Goal: Share content: Share content

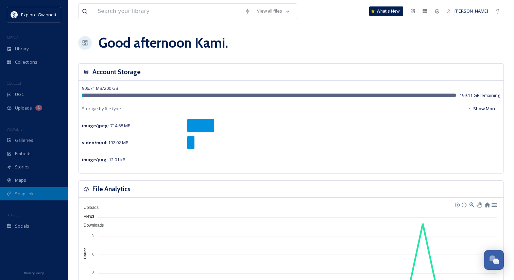
click at [31, 191] on span "SnapLink" at bounding box center [24, 194] width 19 height 6
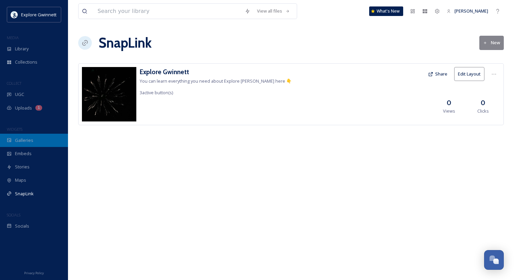
click at [32, 143] on span "Galleries" at bounding box center [24, 140] width 18 height 6
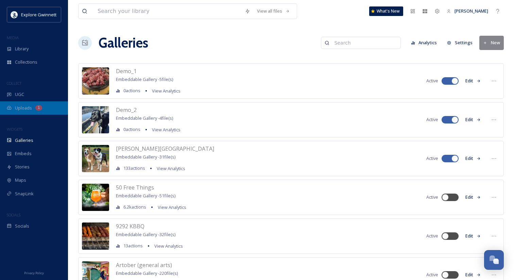
click at [23, 105] on span "Uploads" at bounding box center [23, 108] width 17 height 6
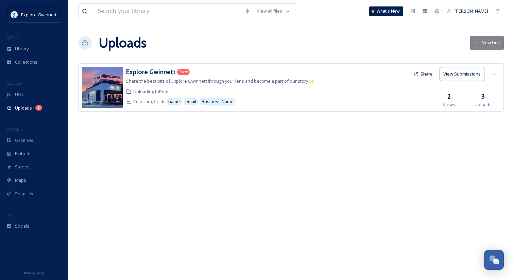
click at [485, 44] on button "New Link" at bounding box center [487, 43] width 34 height 14
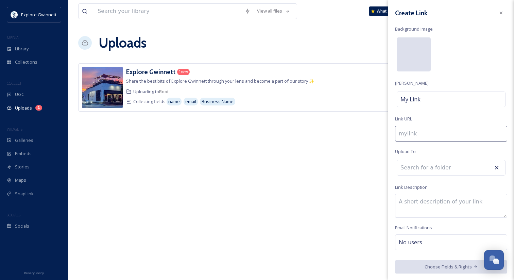
click at [423, 55] on div at bounding box center [414, 54] width 34 height 34
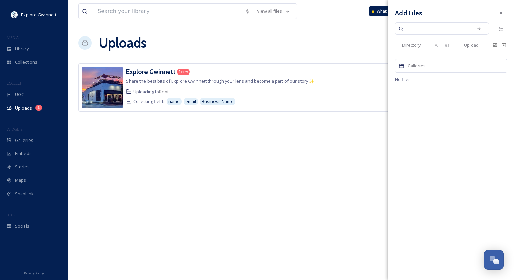
click at [475, 43] on span "Upload" at bounding box center [471, 45] width 15 height 6
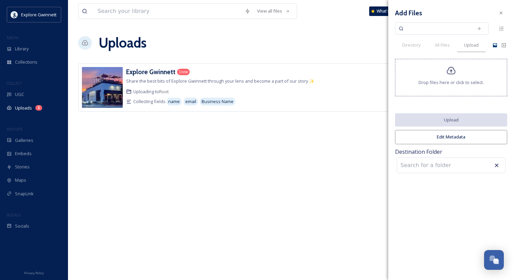
click at [495, 46] on icon at bounding box center [495, 45] width 4 height 4
click at [458, 74] on div "Drop files here or click to select." at bounding box center [451, 77] width 112 height 37
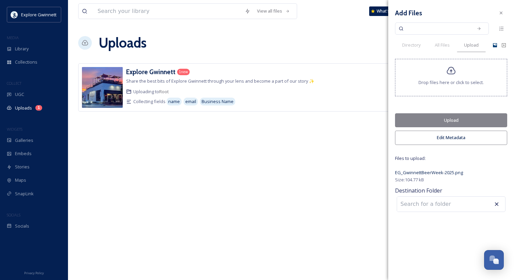
click at [460, 119] on button "Upload" at bounding box center [451, 120] width 112 height 14
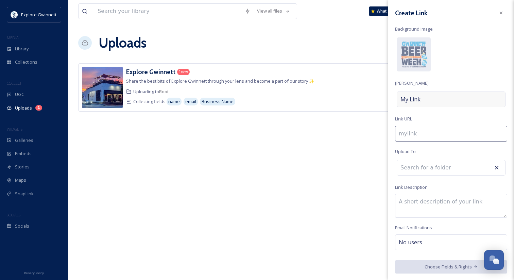
click at [449, 100] on div "My Link" at bounding box center [451, 100] width 109 height 16
type input "g"
type input "G"
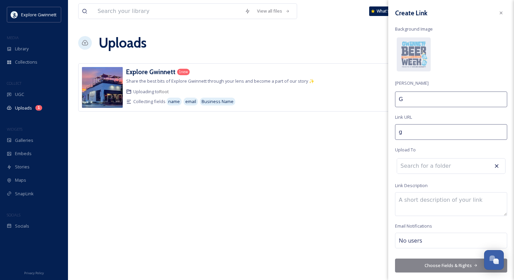
type input "gw"
type input "Gwi"
type input "[PERSON_NAME]"
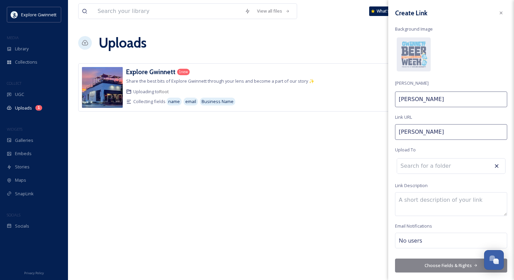
type input "[PERSON_NAME]"
type input "gwinne"
type input "Gwinne"
type input "gwinnet"
type input "Gwinnet"
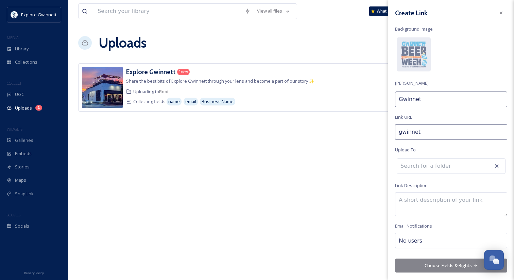
type input "gwinnett"
type input "Gwinnett"
type input "gwinnett-"
type input "Gwinnett"
type input "gwinnett-b"
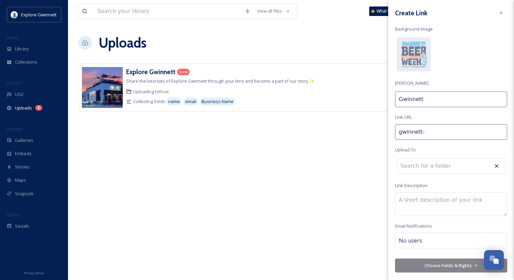
type input "Gwinnett B"
type input "gwinnett-be"
type input "Gwinnett Be"
type input "gwinnett-bee"
type input "Gwinnett Bee"
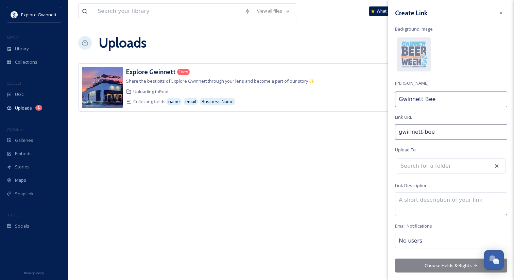
type input "gwinnett-beer"
type input "Gwinnett Beer"
type input "gwinnett-beer-"
type input "Gwinnett Beer"
type input "gwinnett-beer-w"
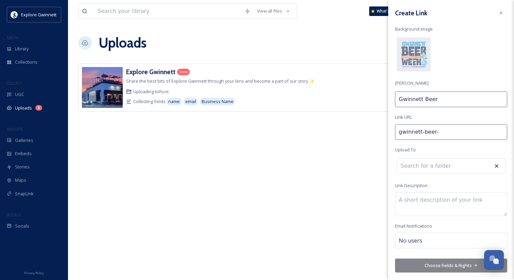
type input "Gwinnett Beer W"
type input "gwinnett-beer-we"
type input "Gwinnett Beer We"
type input "gwinnett-beer-wee"
type input "Gwinnett Beer Wee"
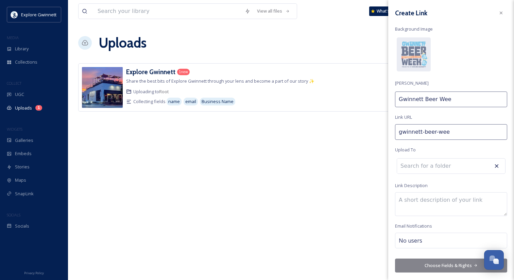
type input "gwinnett-beer-week"
type input "Gwinnett Beer Week"
type input "gwinnett-beer-week-"
type input "Gwinnett Beer Week"
type input "gwinnett-beer-week-2"
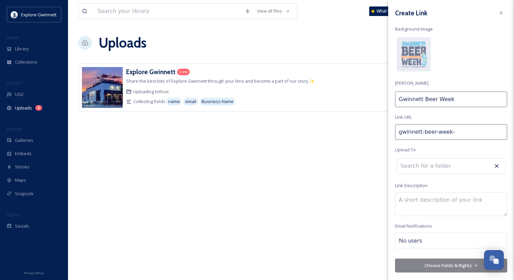
type input "Gwinnett Beer Week 2"
type input "gwinnett-beer-week-20"
type input "Gwinnett Beer Week 20"
type input "gwinnett-beer-week-202"
type input "Gwinnett Beer Week 202"
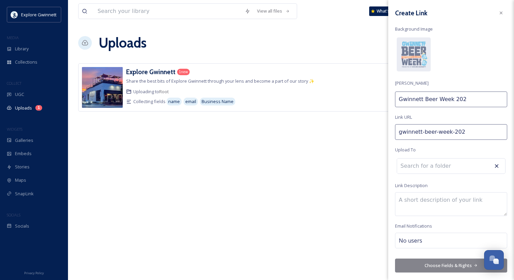
type input "gwinnett-beer-week-2025"
type input "Gwinnett Beer Week 2025"
click at [457, 167] on input at bounding box center [434, 166] width 75 height 15
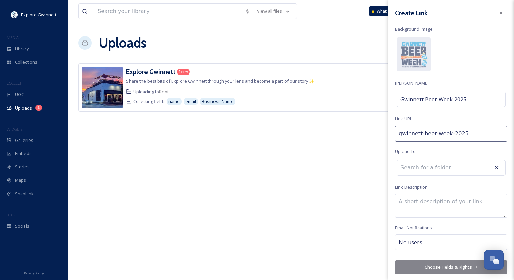
click at [457, 167] on input at bounding box center [434, 167] width 75 height 15
type input "beer"
click at [445, 167] on input "beer" at bounding box center [434, 167] width 75 height 15
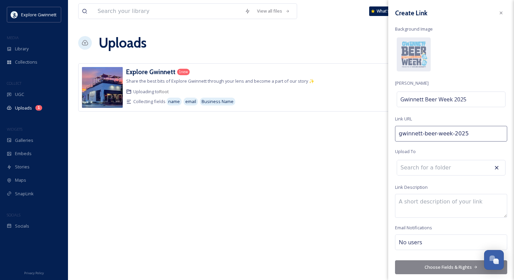
scroll to position [0, 0]
click at [441, 204] on textarea at bounding box center [451, 206] width 112 height 24
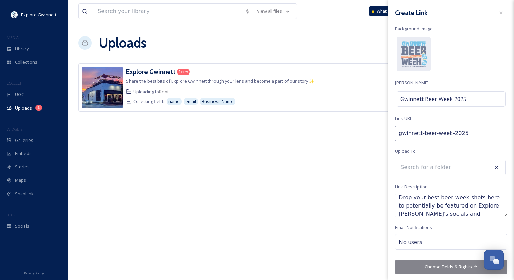
scroll to position [8, 0]
type textarea "Drop your best beer week shots here to potentially be featured on Explore [PERS…"
click at [440, 245] on div "No users" at bounding box center [451, 242] width 112 height 16
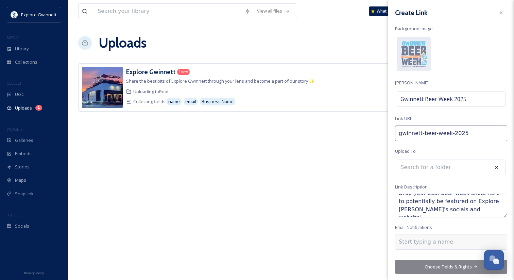
click at [444, 242] on input at bounding box center [433, 242] width 68 height 8
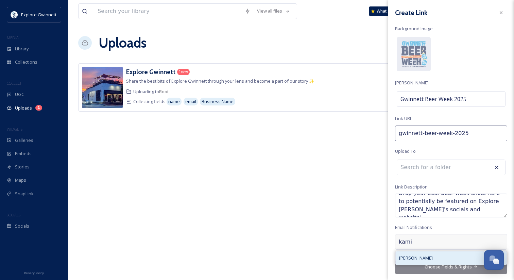
type input "kami"
click at [435, 253] on div "[PERSON_NAME]" at bounding box center [451, 257] width 111 height 13
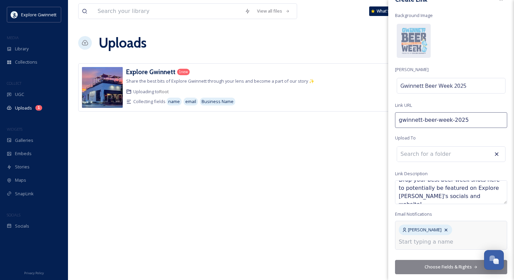
scroll to position [0, 0]
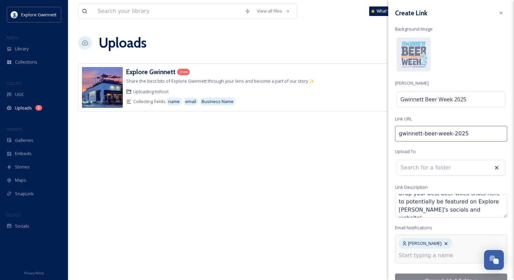
click at [441, 274] on button "Choose Fields & Rights" at bounding box center [451, 281] width 112 height 14
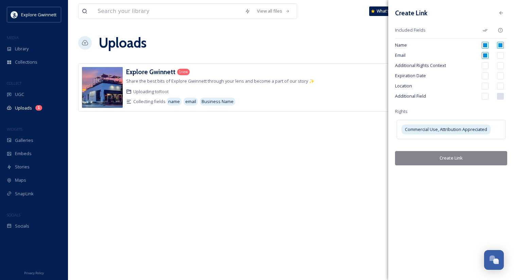
click at [458, 159] on button "Create Link" at bounding box center [451, 158] width 112 height 14
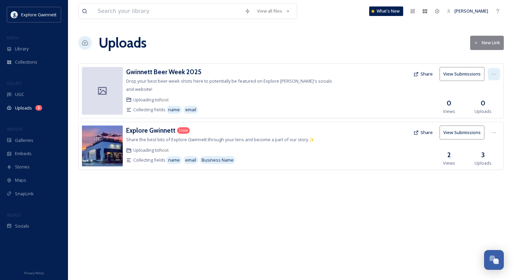
click at [493, 75] on icon at bounding box center [494, 73] width 5 height 5
click at [488, 88] on span "View Link" at bounding box center [487, 89] width 19 height 6
